Goal: Check status

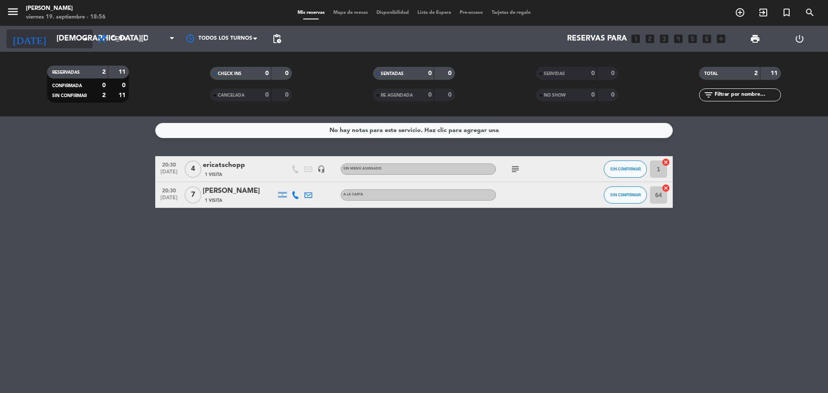
click at [63, 38] on input "[DEMOGRAPHIC_DATA][DATE]" at bounding box center [102, 38] width 100 height 17
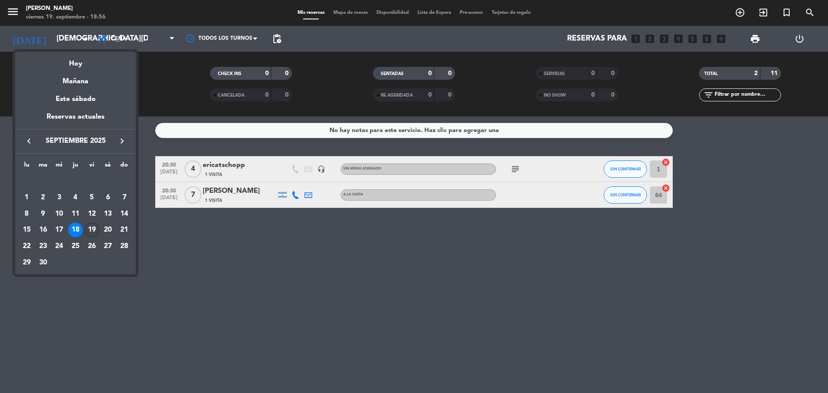
click at [93, 230] on div "19" at bounding box center [92, 230] width 15 height 15
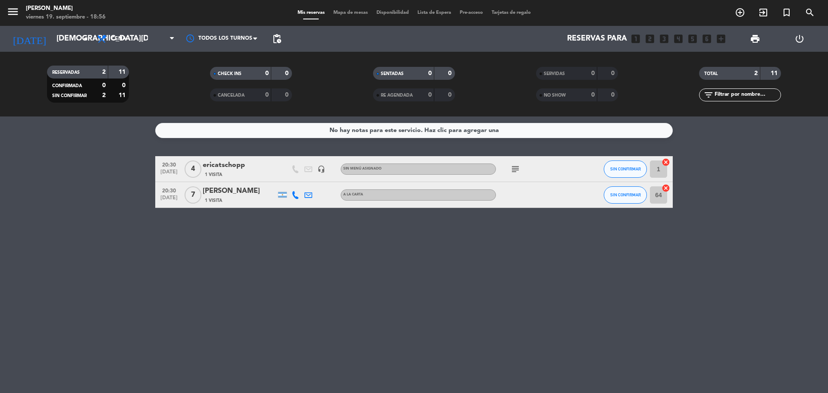
type input "[DATE]"
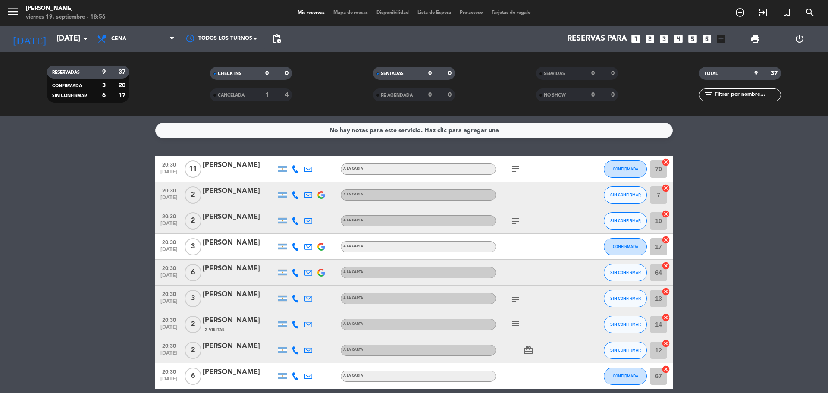
scroll to position [39, 0]
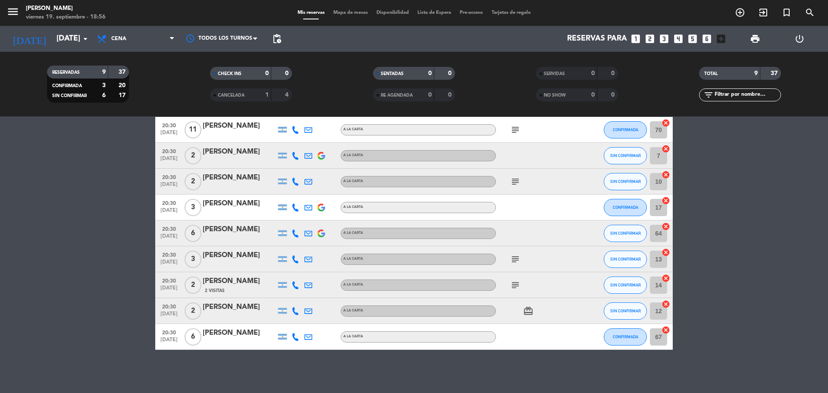
click at [517, 287] on icon "subject" at bounding box center [515, 285] width 10 height 10
click at [517, 260] on icon "subject" at bounding box center [515, 259] width 10 height 10
click at [515, 184] on icon "subject" at bounding box center [515, 181] width 10 height 10
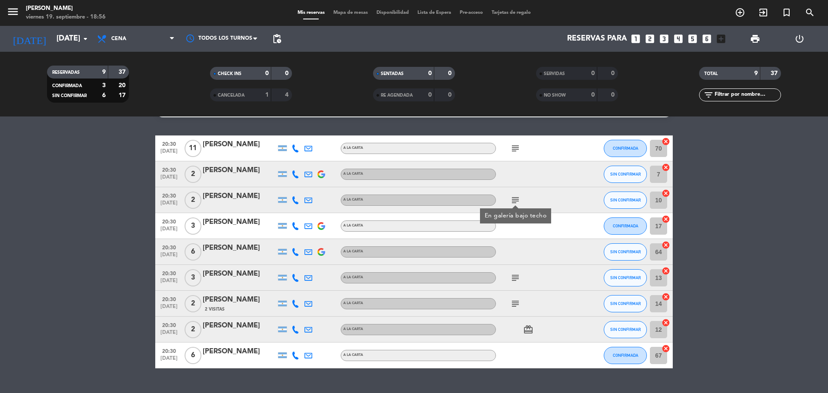
scroll to position [0, 0]
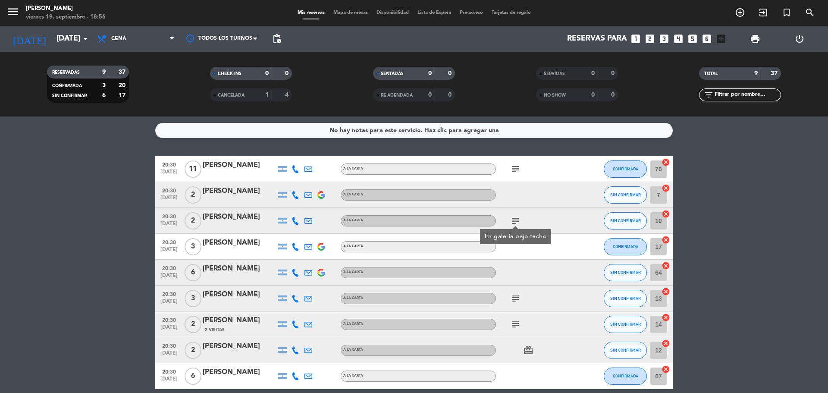
click at [515, 174] on div "subject" at bounding box center [535, 168] width 78 height 25
click at [516, 170] on icon "subject" at bounding box center [515, 169] width 10 height 10
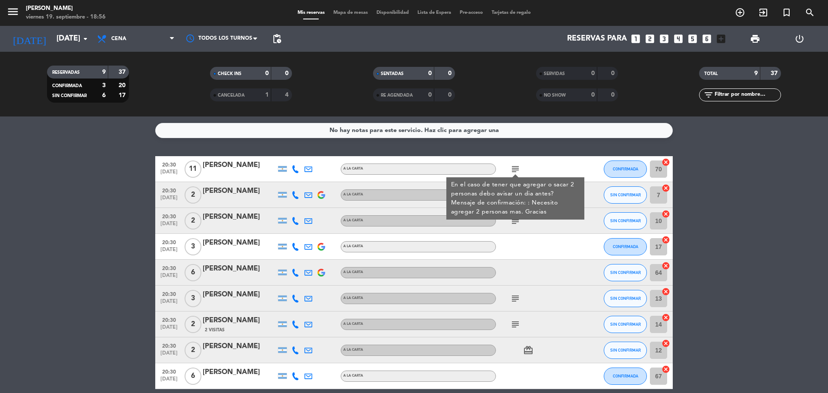
scroll to position [39, 0]
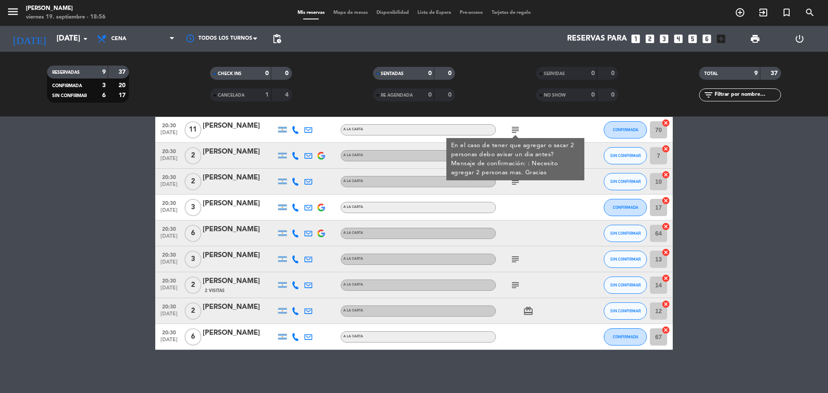
click at [514, 181] on icon "subject" at bounding box center [515, 181] width 10 height 10
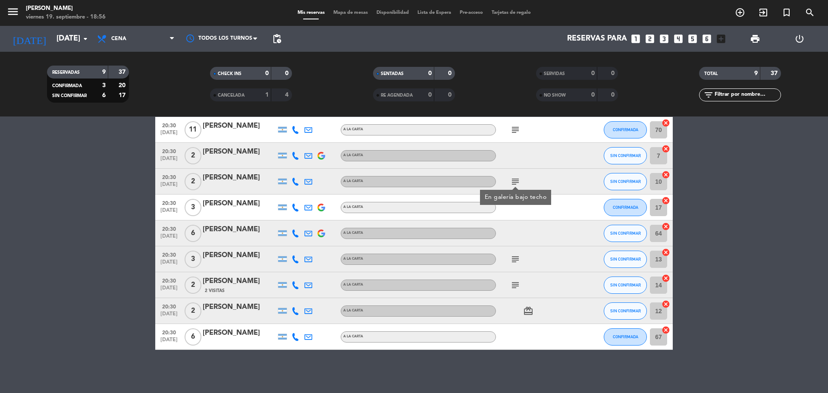
click at [516, 261] on icon "subject" at bounding box center [515, 259] width 10 height 10
click at [513, 284] on icon "subject" at bounding box center [515, 285] width 10 height 10
click at [516, 129] on icon "subject" at bounding box center [515, 130] width 10 height 10
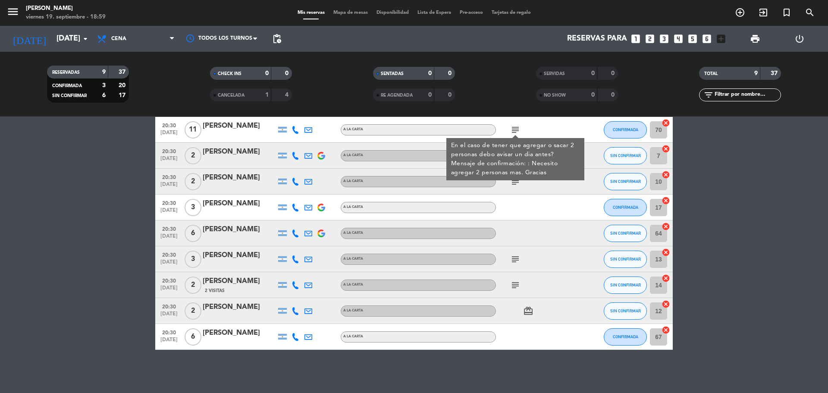
click at [516, 182] on icon "subject" at bounding box center [515, 181] width 10 height 10
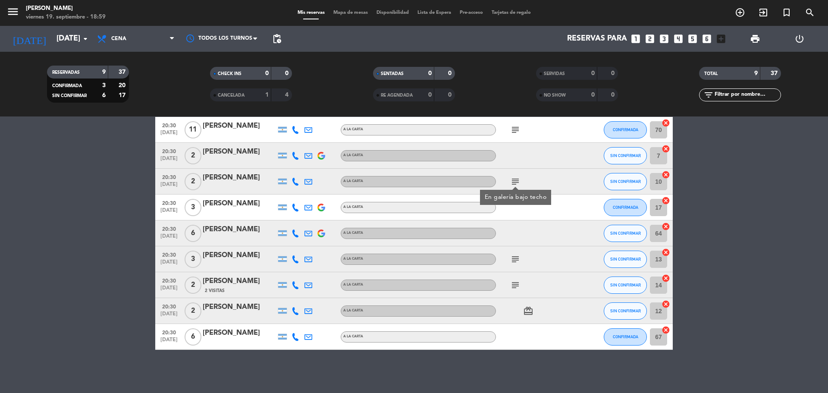
click at [513, 258] on icon "subject" at bounding box center [515, 259] width 10 height 10
click at [517, 283] on icon "subject" at bounding box center [515, 285] width 10 height 10
click at [512, 130] on icon "subject" at bounding box center [515, 130] width 10 height 10
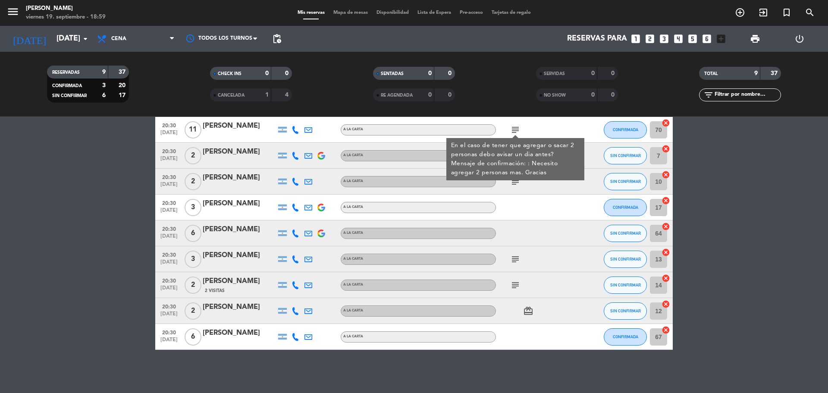
click at [512, 130] on icon "subject" at bounding box center [515, 130] width 10 height 10
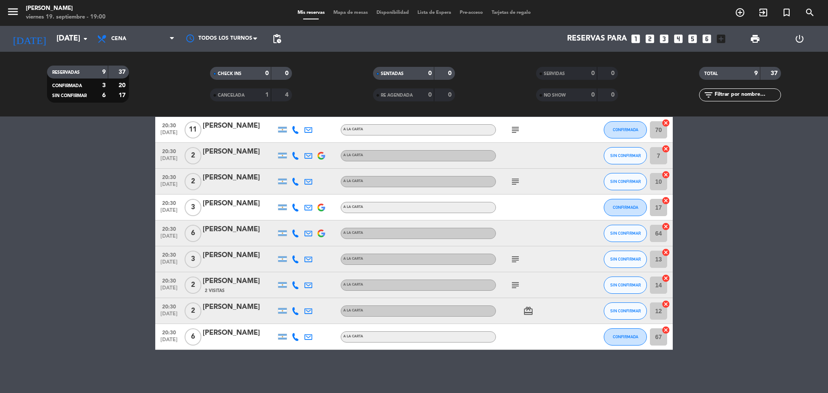
click at [513, 184] on icon "subject" at bounding box center [515, 181] width 10 height 10
click at [516, 261] on icon "subject" at bounding box center [515, 259] width 10 height 10
click at [514, 282] on icon "subject" at bounding box center [515, 285] width 10 height 10
